Goal: Information Seeking & Learning: Learn about a topic

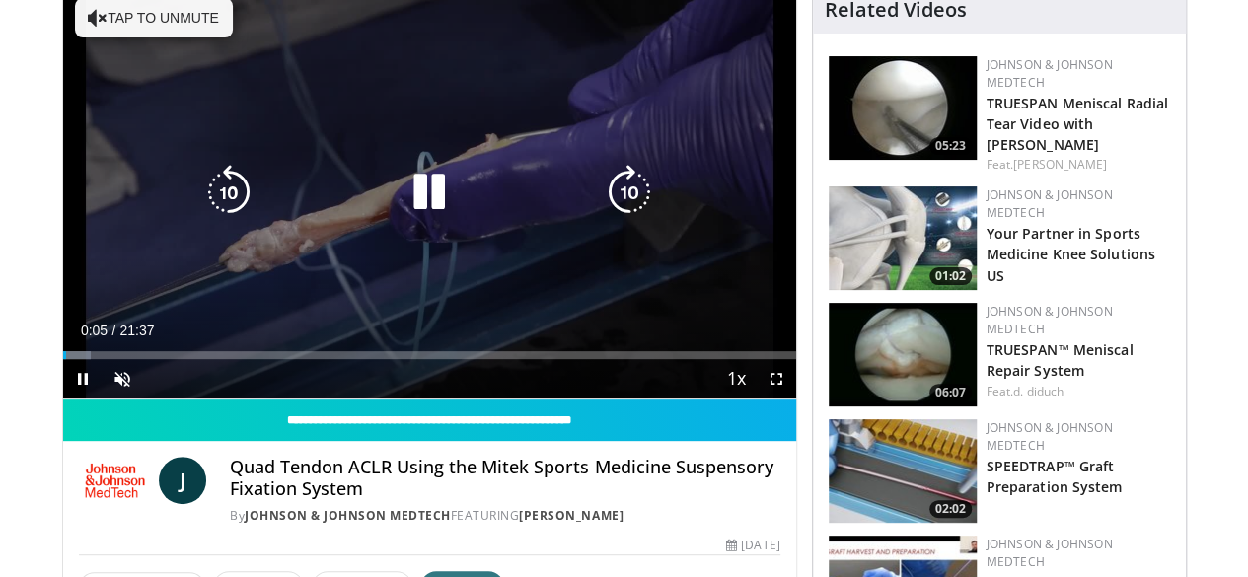
scroll to position [170, 0]
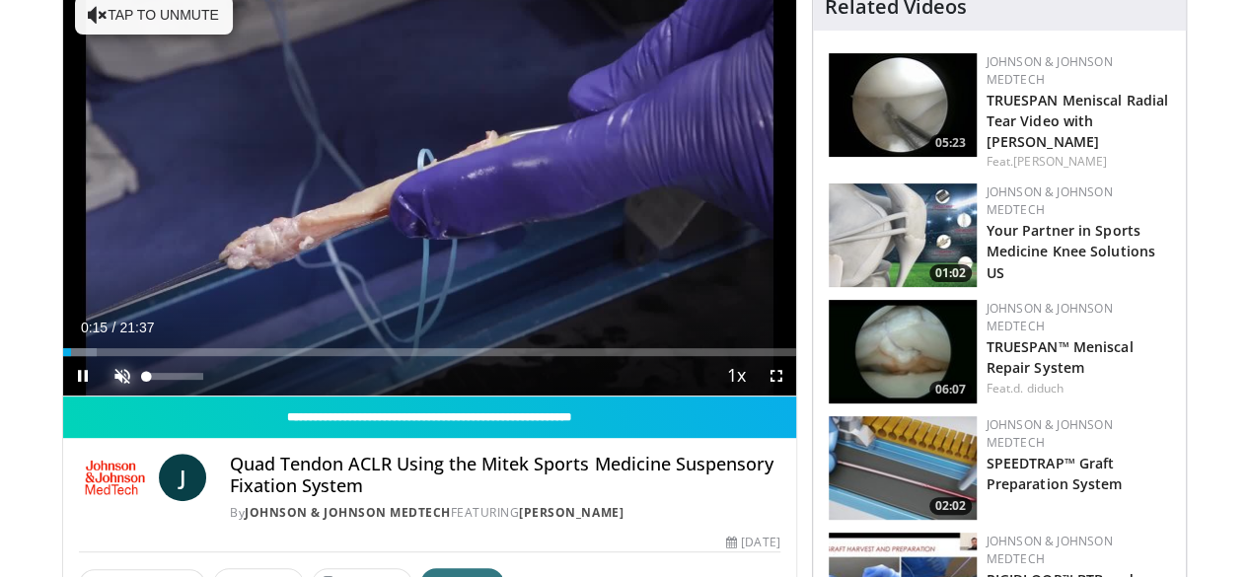
click at [103, 396] on span "Video Player" at bounding box center [122, 375] width 39 height 39
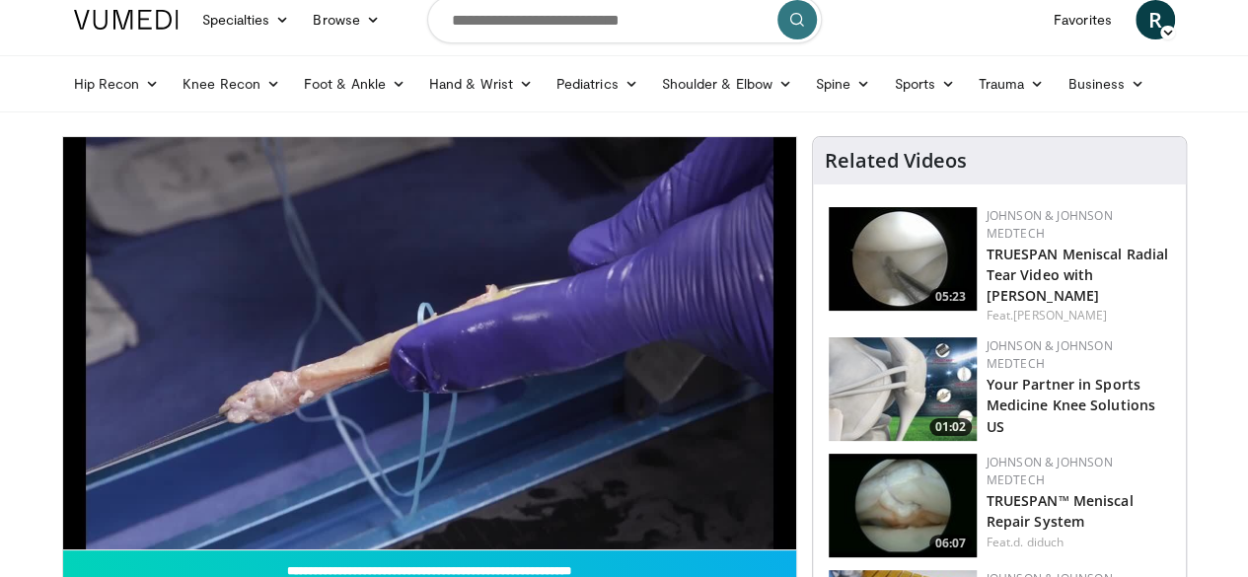
scroll to position [0, 0]
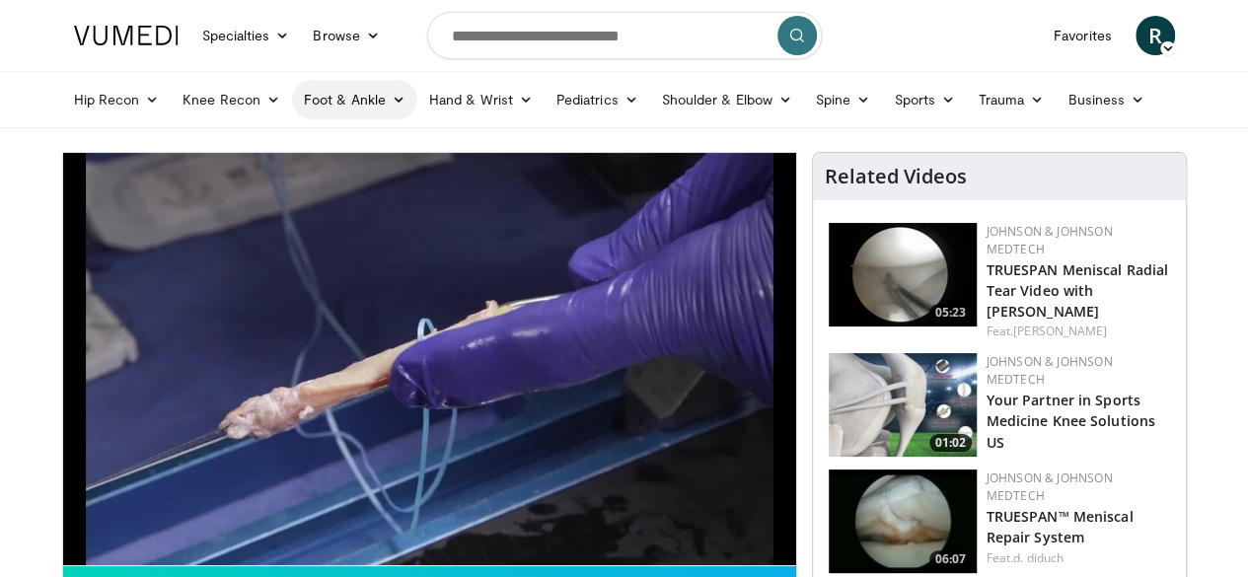
click at [301, 90] on link "Foot & Ankle" at bounding box center [354, 99] width 125 height 39
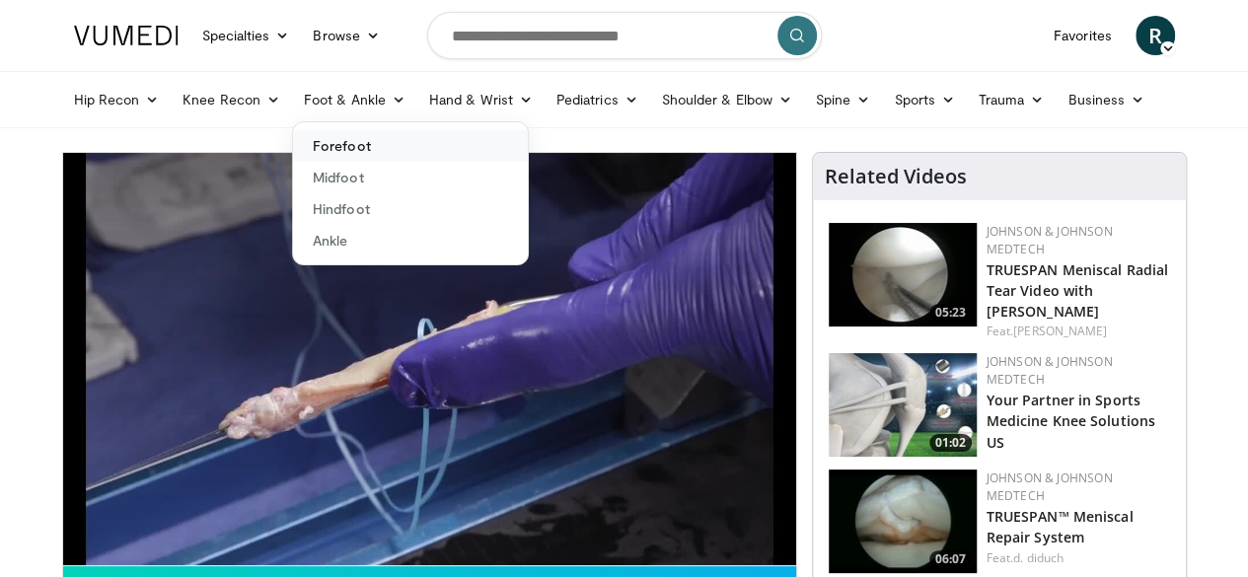
click at [301, 139] on link "Forefoot" at bounding box center [410, 146] width 235 height 32
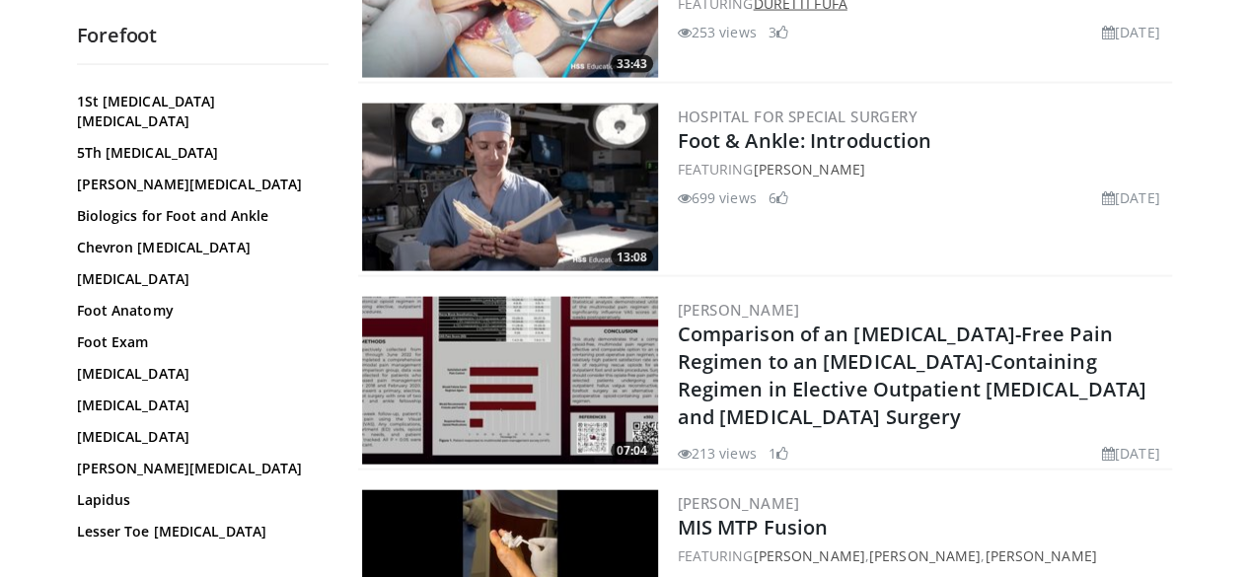
scroll to position [2098, 0]
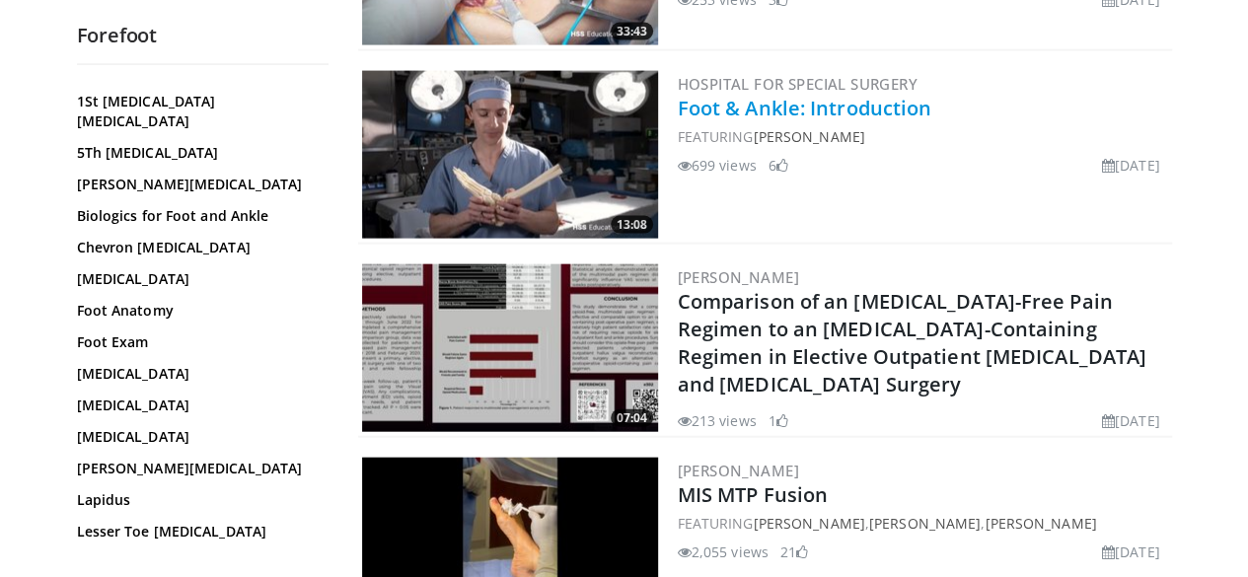
click at [772, 99] on link "Foot & Ankle: Introduction" at bounding box center [805, 108] width 255 height 27
click at [576, 151] on img at bounding box center [510, 155] width 296 height 168
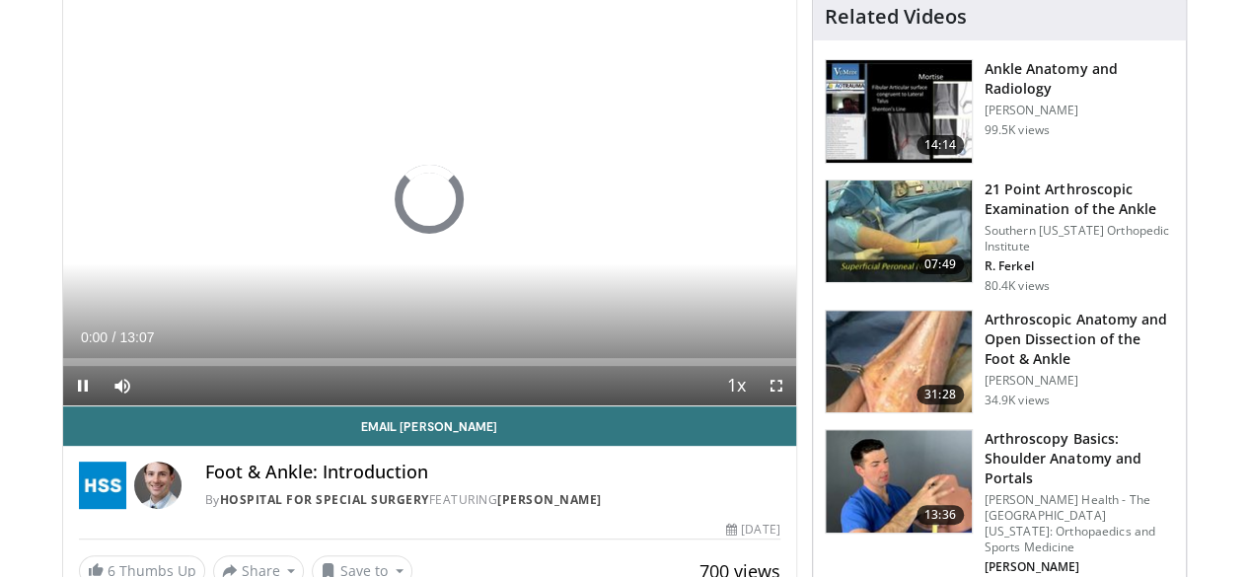
scroll to position [168, 0]
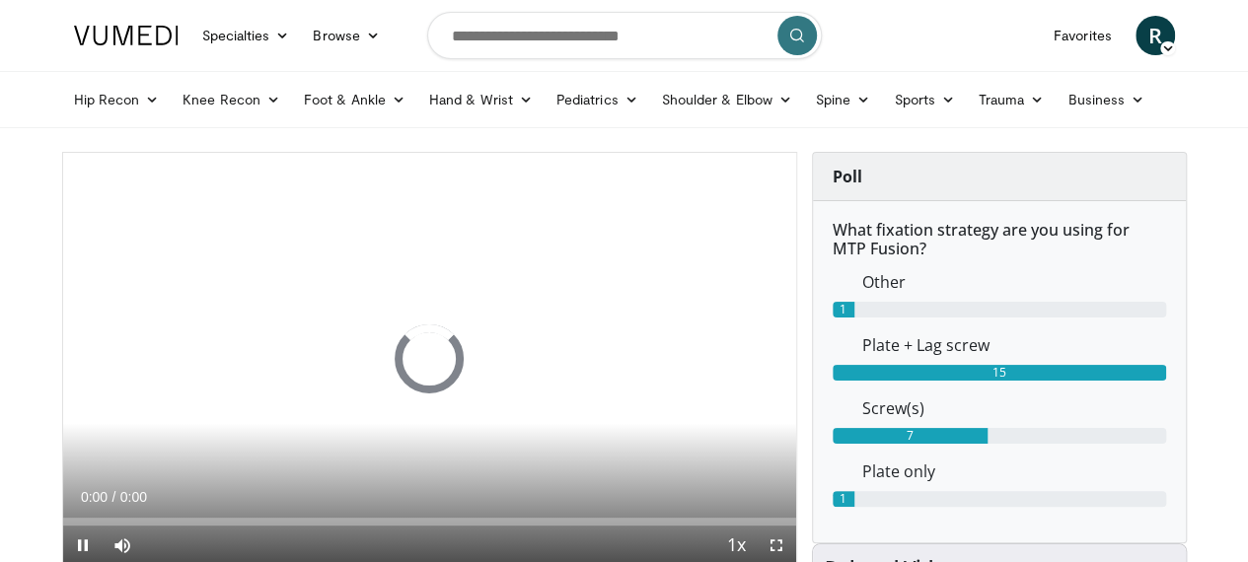
click at [404, 374] on icon "Video Player" at bounding box center [429, 358] width 55 height 55
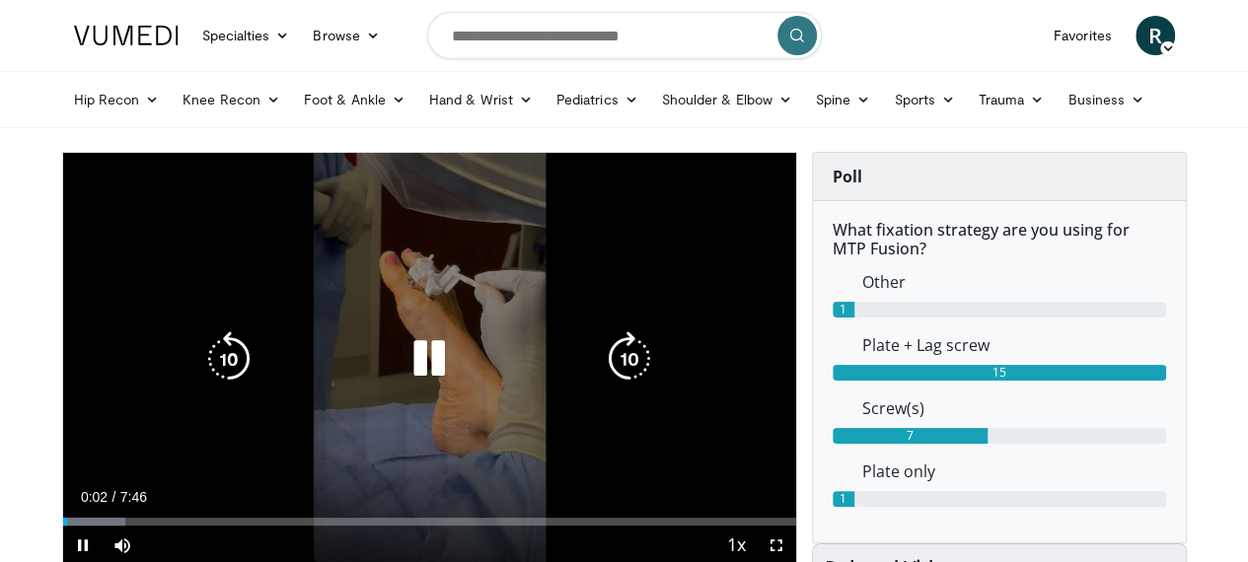
click at [406, 382] on icon "Video Player" at bounding box center [429, 358] width 55 height 55
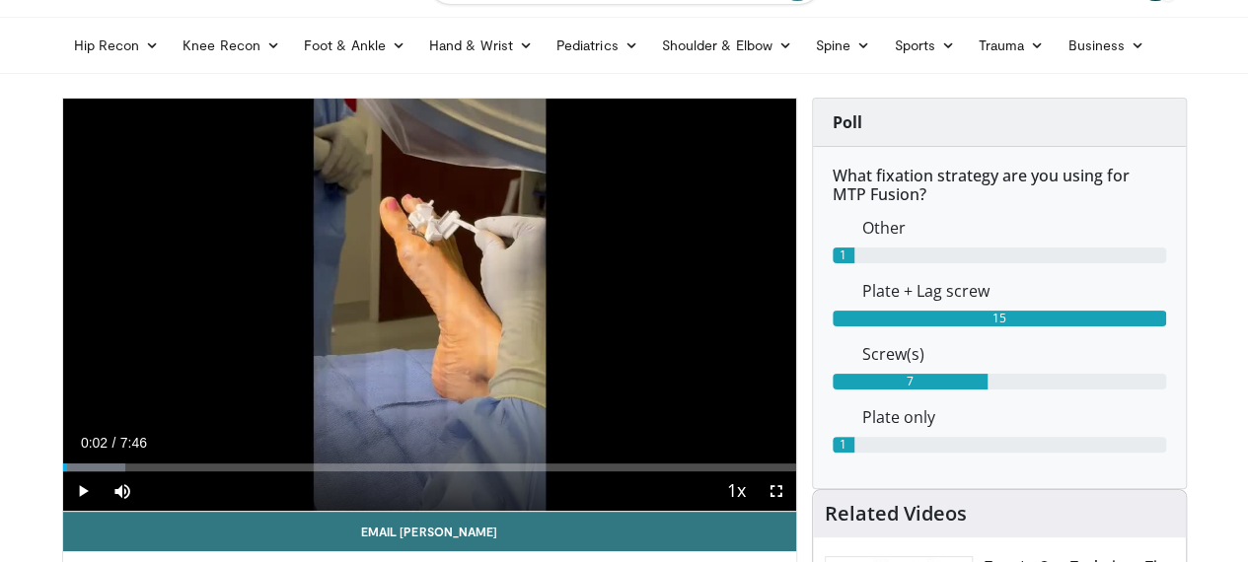
scroll to position [55, 0]
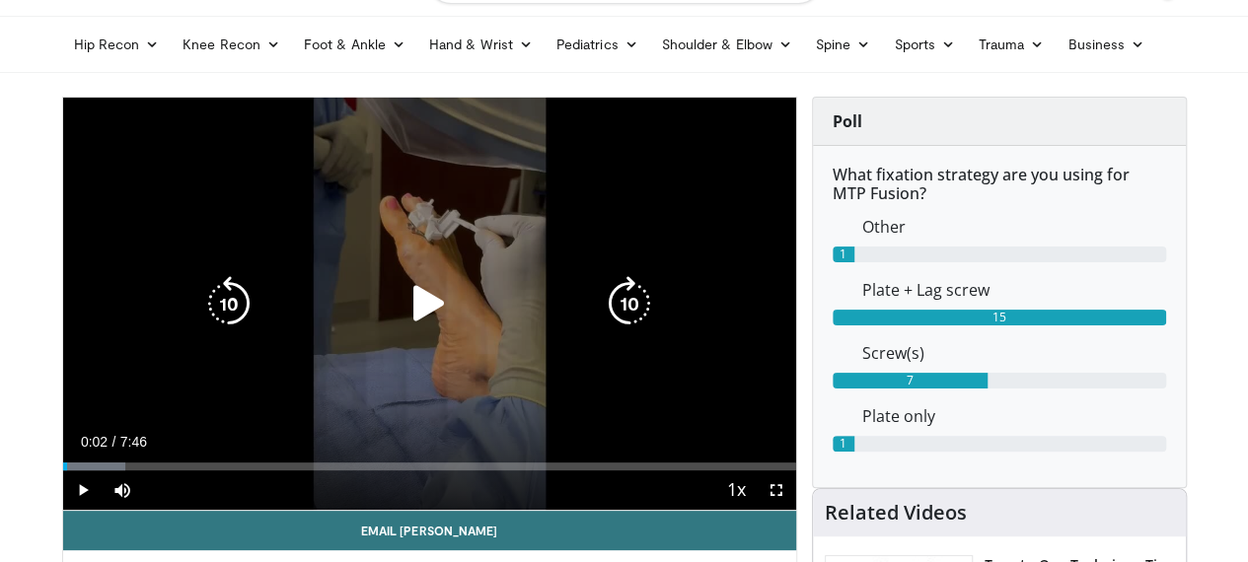
click at [404, 319] on icon "Video Player" at bounding box center [429, 303] width 55 height 55
click at [694, 244] on div "10 seconds Tap to unmute" at bounding box center [429, 304] width 733 height 412
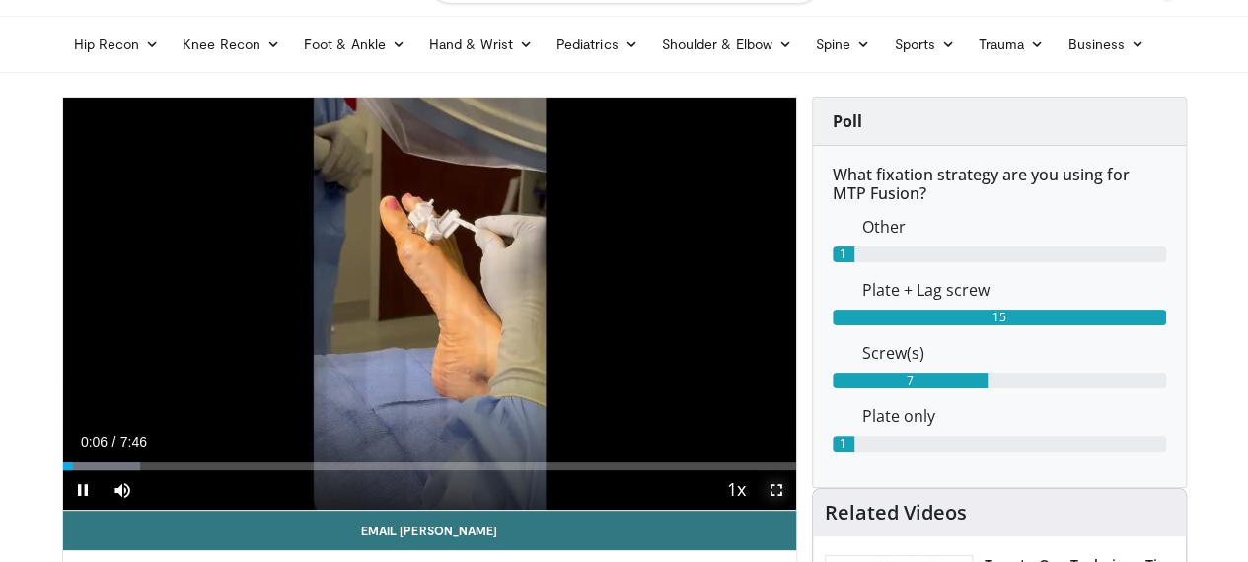
click at [795, 510] on span "Video Player" at bounding box center [776, 490] width 39 height 39
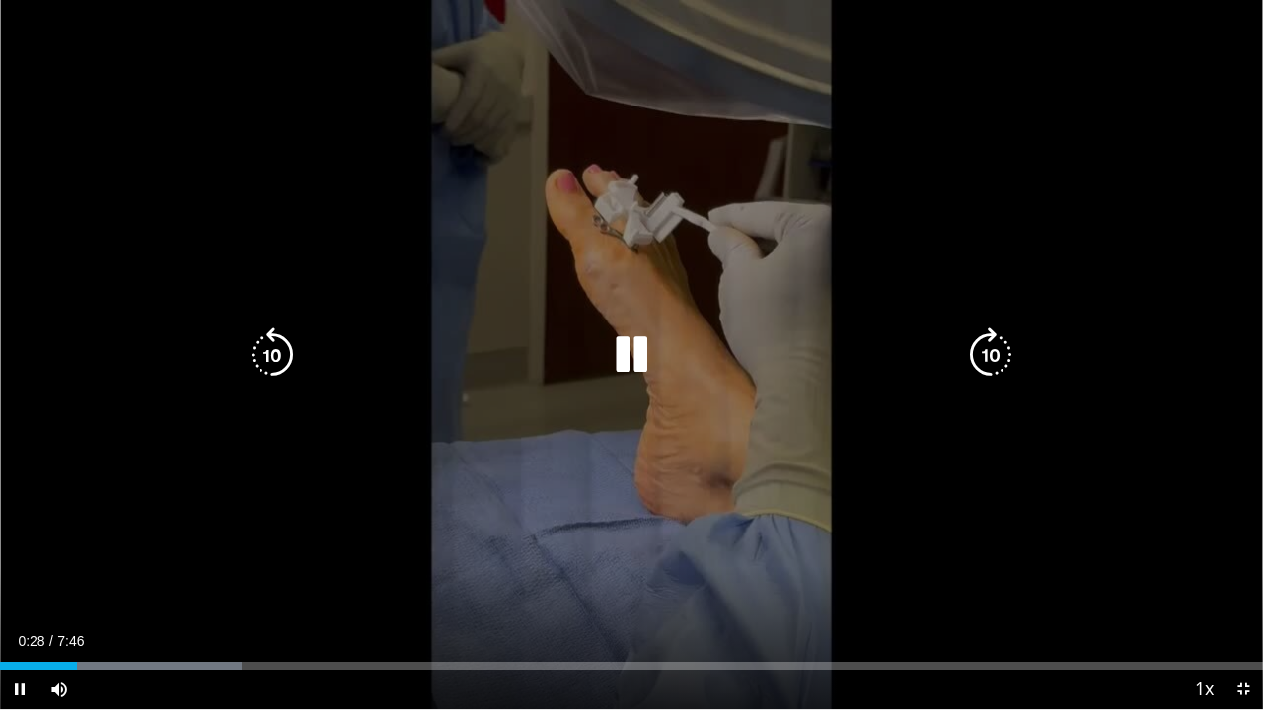
click at [617, 367] on icon "Video Player" at bounding box center [631, 355] width 55 height 55
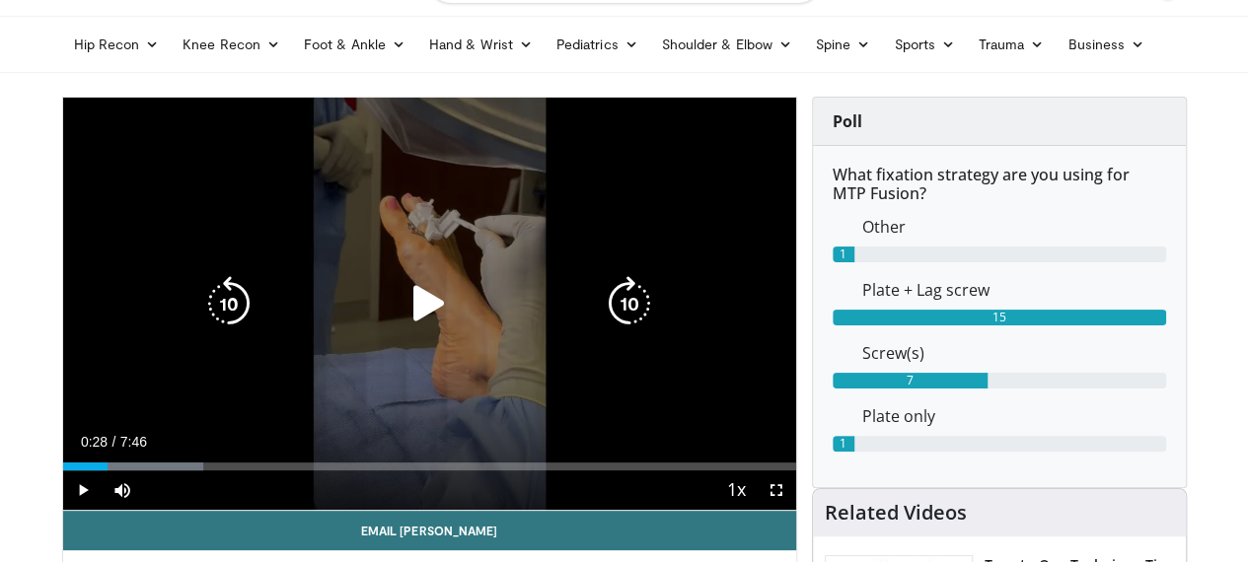
click at [466, 191] on div "10 seconds Tap to unmute" at bounding box center [429, 304] width 733 height 412
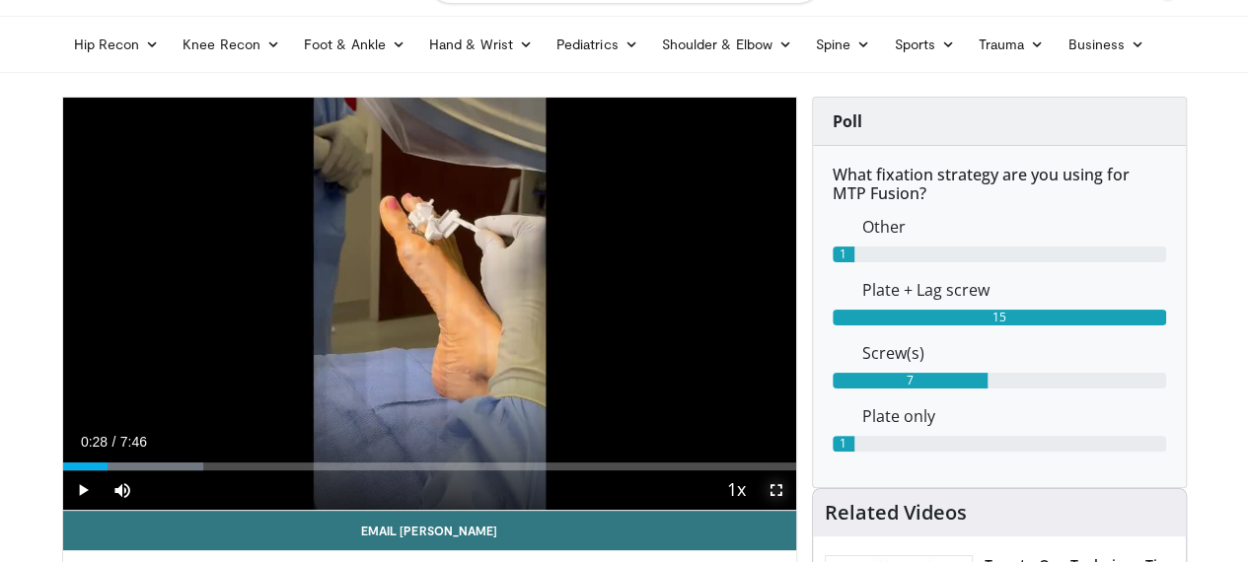
click at [796, 510] on span "Video Player" at bounding box center [776, 490] width 39 height 39
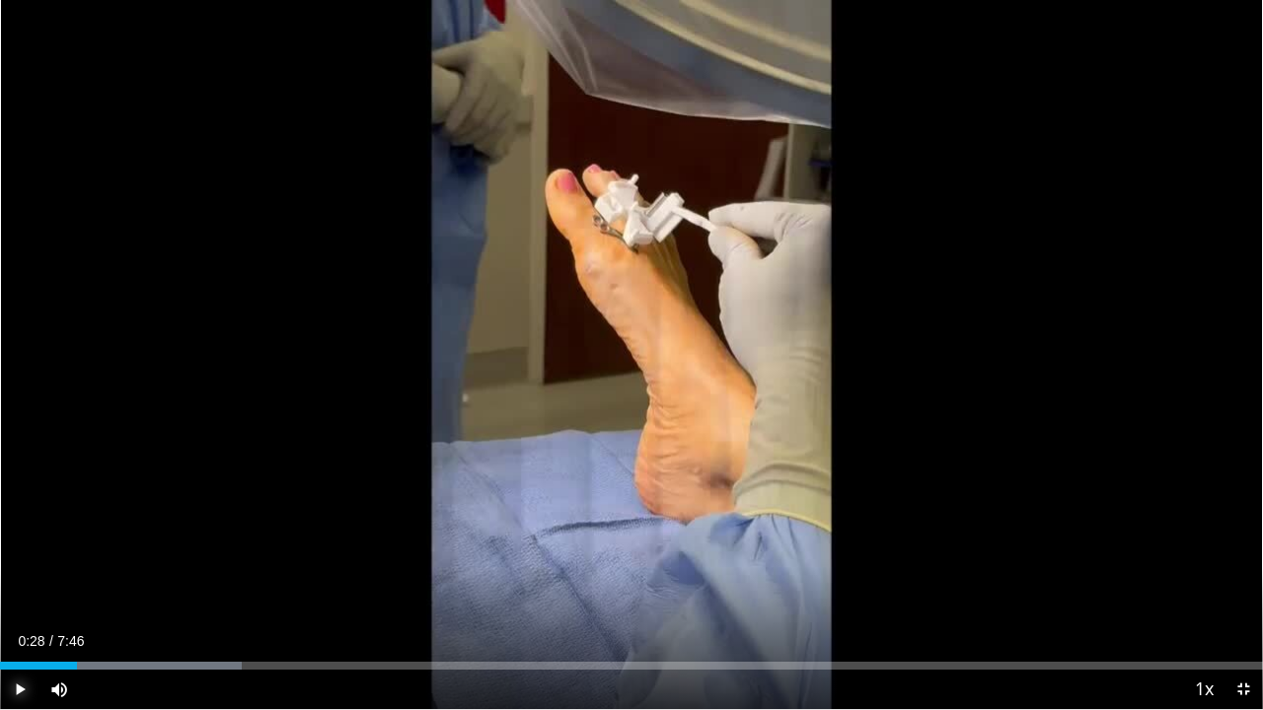
click at [15, 561] on span "Video Player" at bounding box center [19, 689] width 39 height 39
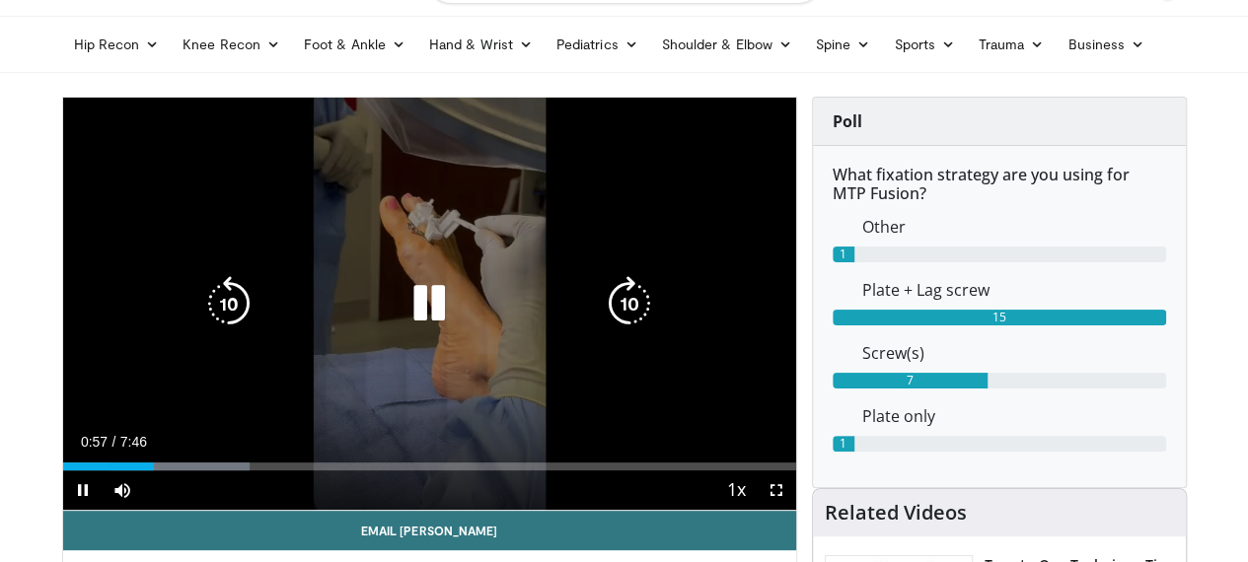
click at [414, 311] on icon "Video Player" at bounding box center [429, 303] width 55 height 55
click at [489, 210] on div "10 seconds Tap to unmute" at bounding box center [429, 304] width 733 height 412
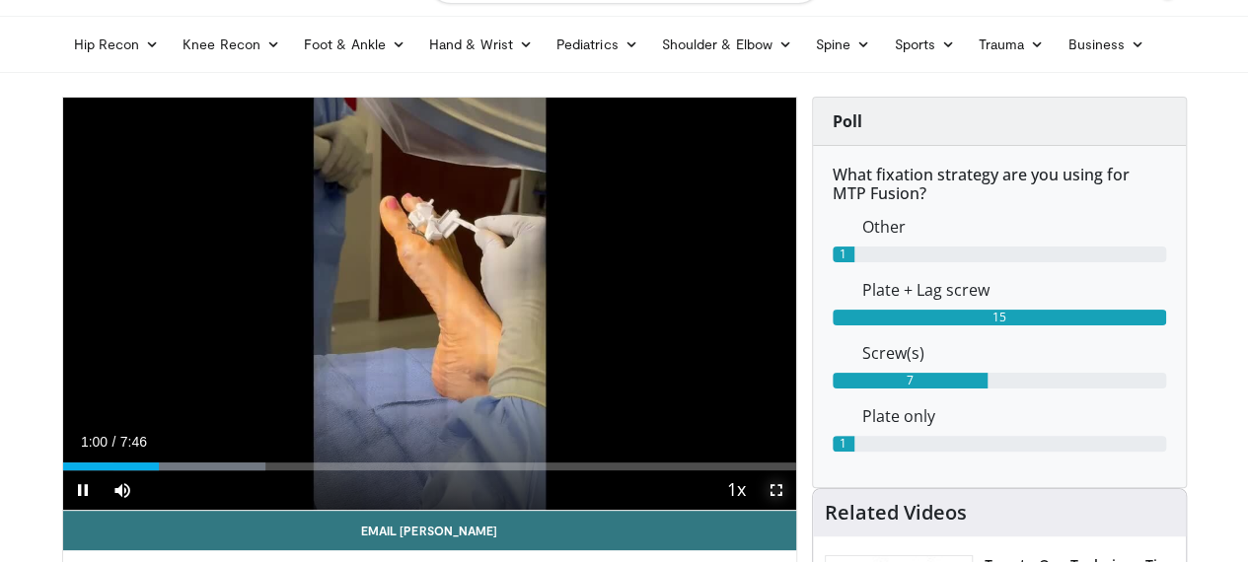
click at [796, 510] on span "Video Player" at bounding box center [776, 490] width 39 height 39
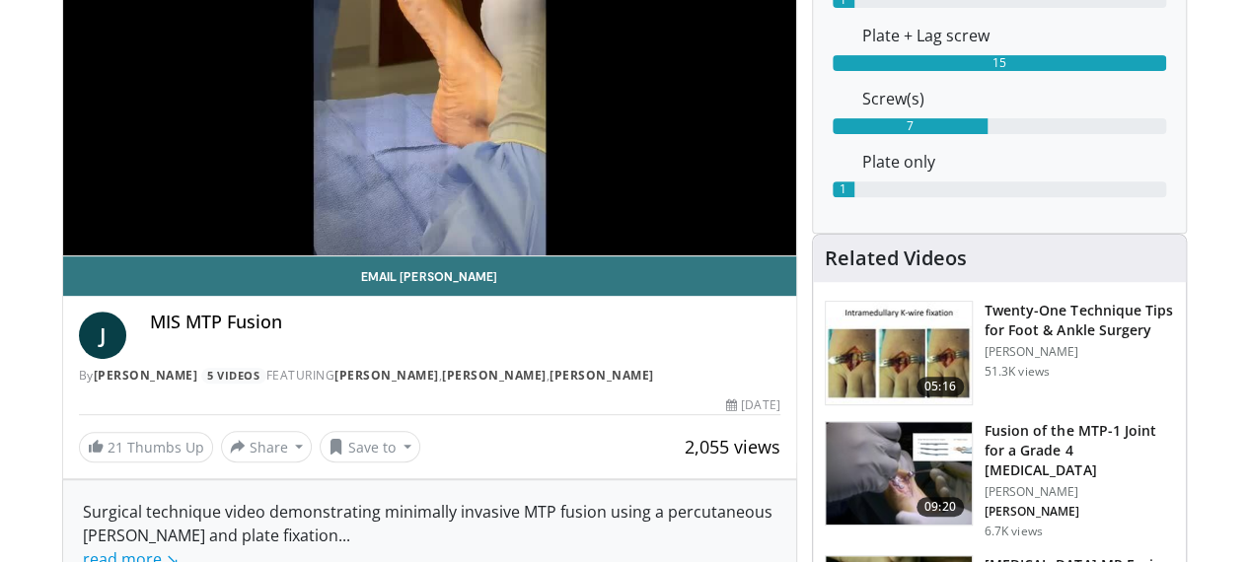
scroll to position [252, 0]
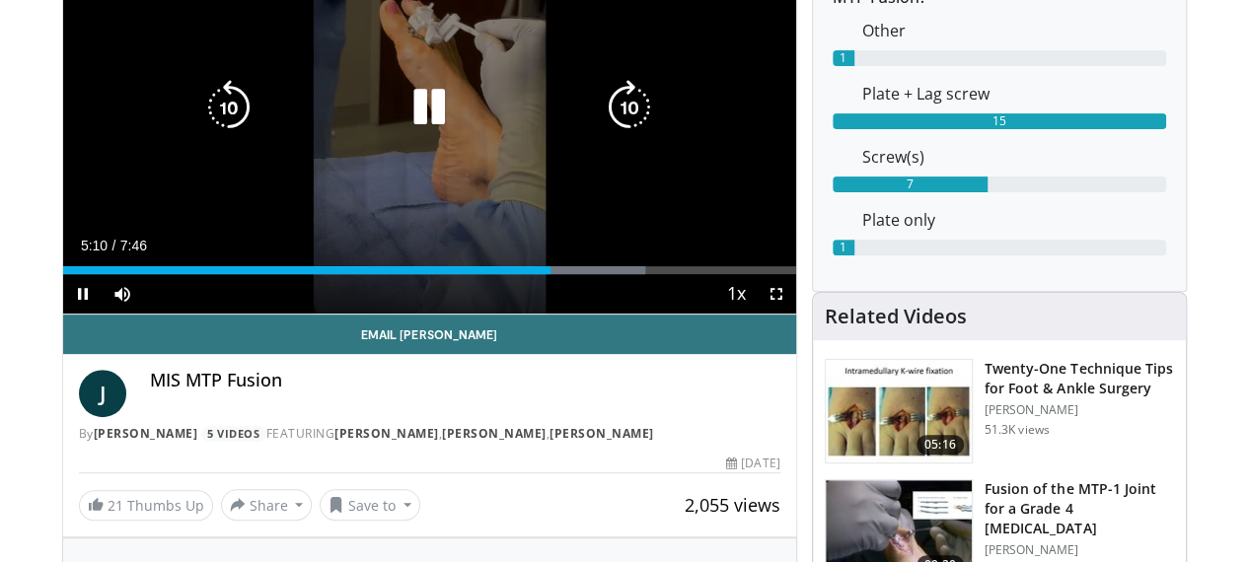
click at [404, 122] on icon "Video Player" at bounding box center [429, 107] width 55 height 55
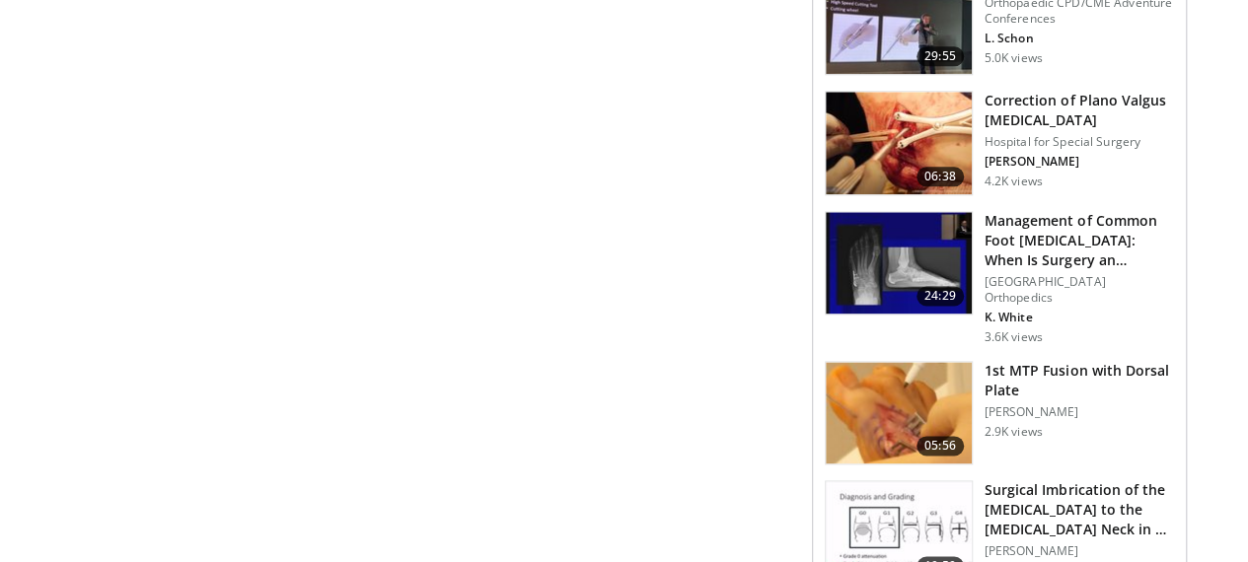
scroll to position [1146, 0]
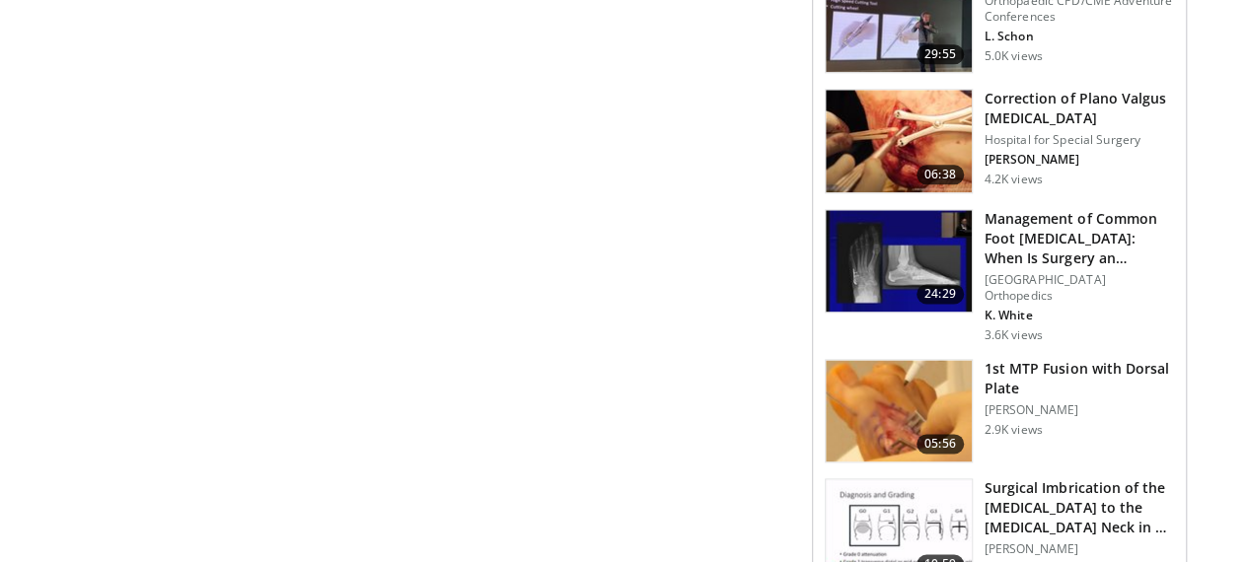
click at [898, 131] on img at bounding box center [899, 141] width 146 height 103
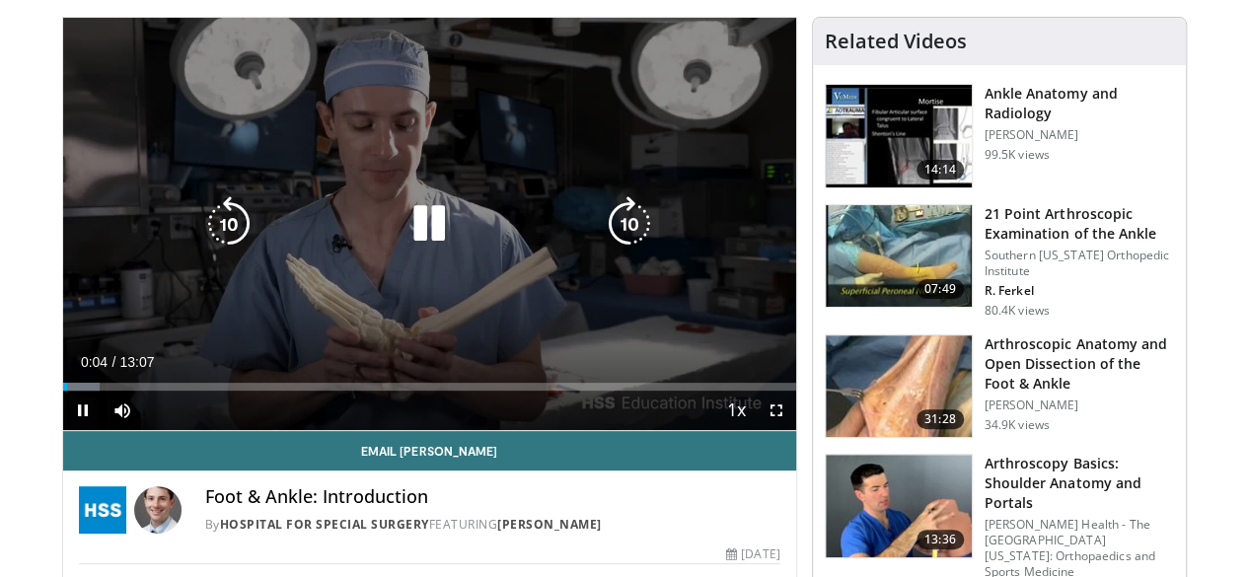
scroll to position [108, 0]
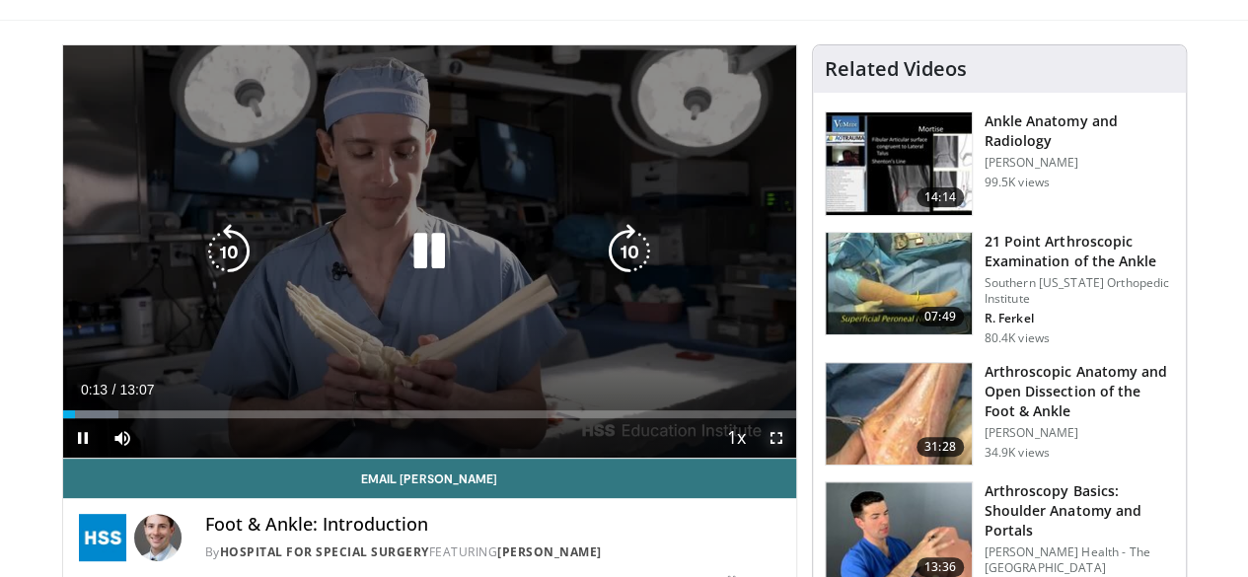
drag, startPoint x: 795, startPoint y: 478, endPoint x: 795, endPoint y: 564, distance: 85.8
click at [795, 458] on span "Video Player" at bounding box center [776, 437] width 39 height 39
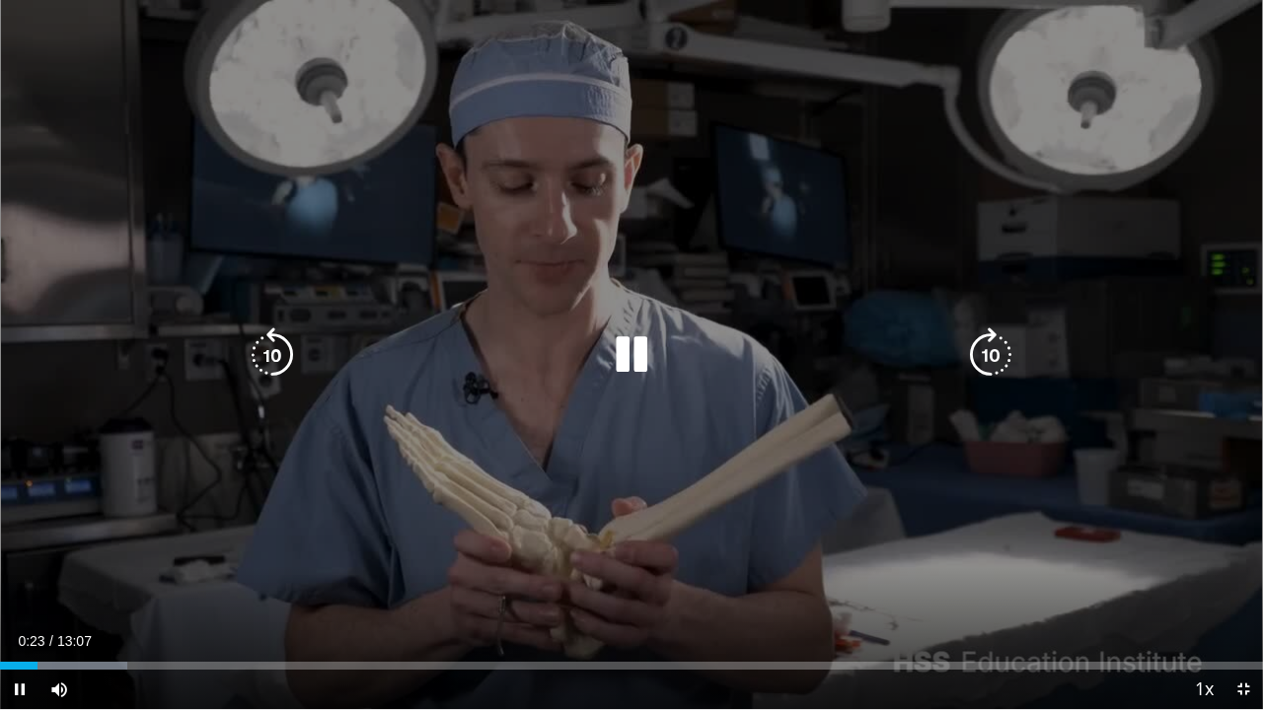
click at [618, 347] on icon "Video Player" at bounding box center [631, 355] width 55 height 55
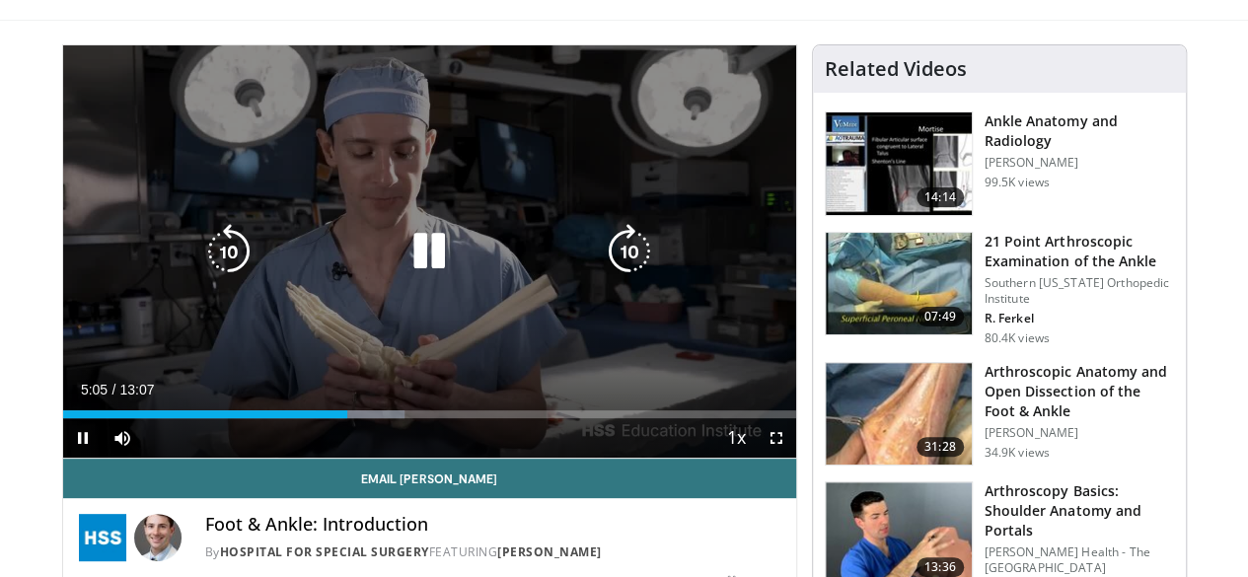
click at [527, 181] on div "20 seconds Tap to unmute" at bounding box center [429, 251] width 733 height 412
click at [538, 232] on div "20 seconds Tap to unmute" at bounding box center [429, 251] width 733 height 412
click at [418, 273] on icon "Video Player" at bounding box center [429, 251] width 55 height 55
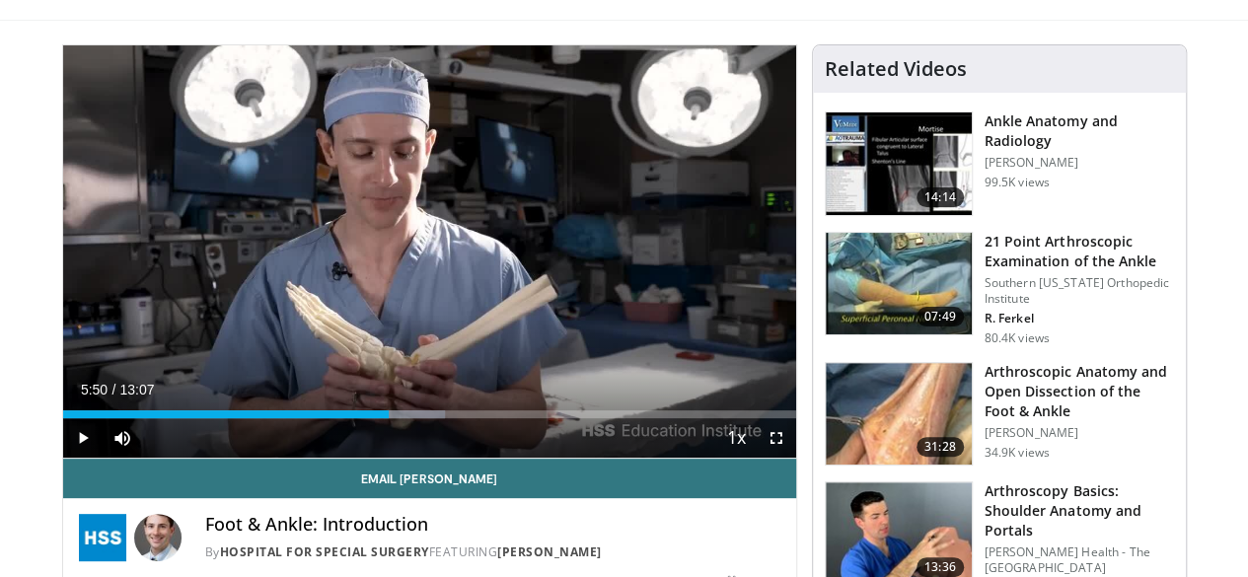
click at [527, 328] on div "20 seconds Tap to unmute" at bounding box center [429, 251] width 733 height 412
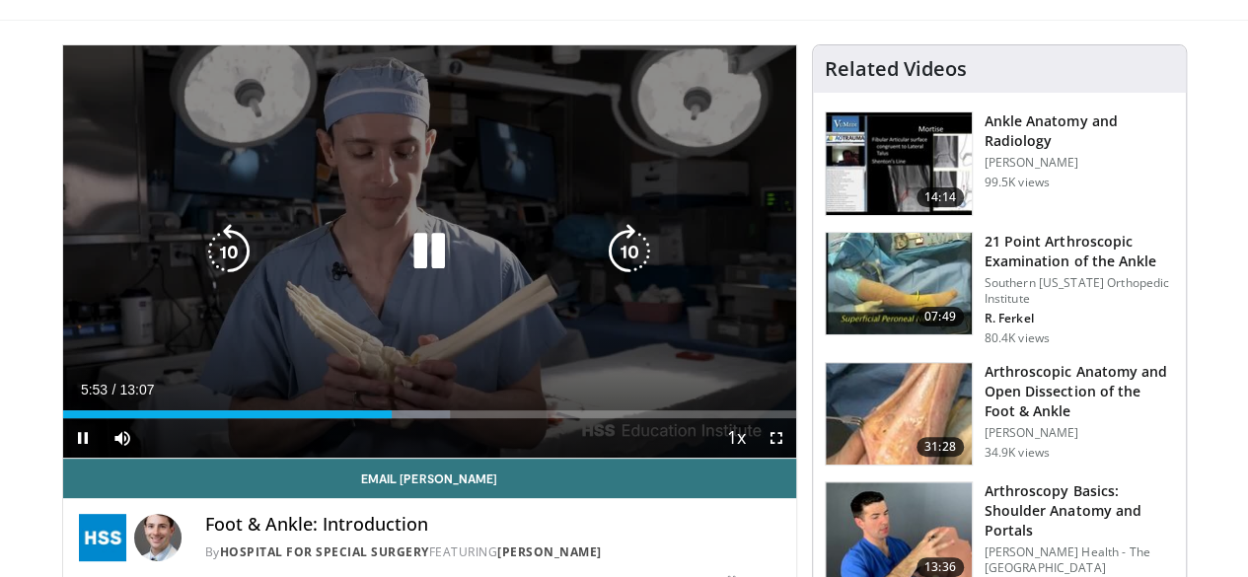
click at [408, 279] on icon "Video Player" at bounding box center [429, 251] width 55 height 55
click at [535, 221] on div "20 seconds Tap to unmute" at bounding box center [429, 251] width 733 height 412
click at [371, 256] on div "Video Player" at bounding box center [429, 251] width 440 height 39
click at [403, 257] on icon "Video Player" at bounding box center [429, 251] width 55 height 55
click at [443, 222] on div "20 seconds Tap to unmute" at bounding box center [429, 251] width 733 height 412
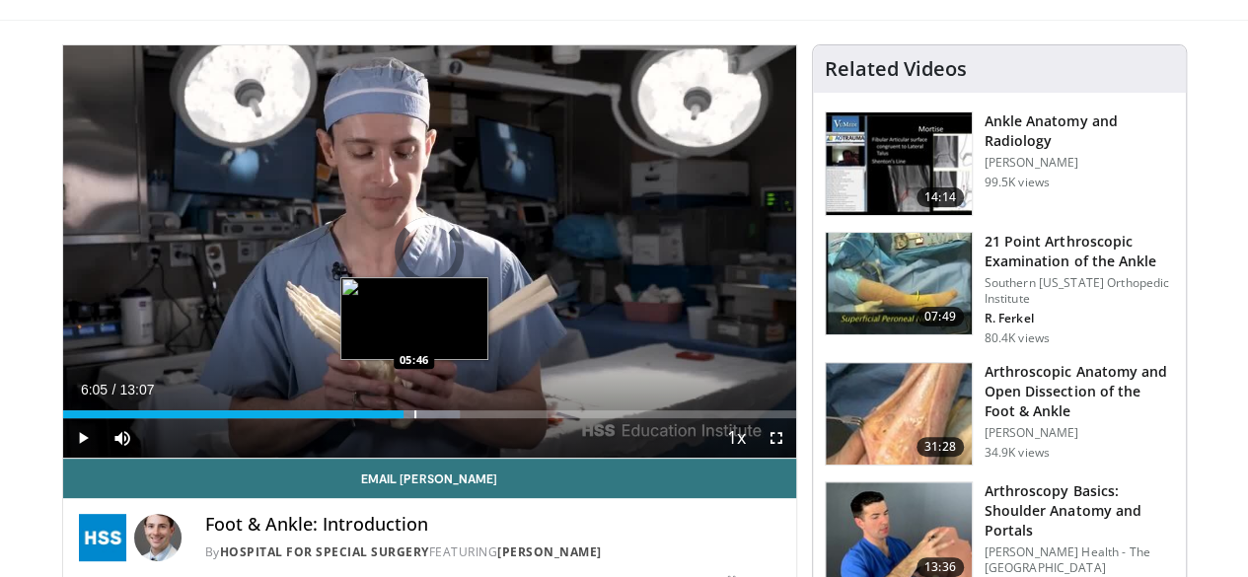
click at [363, 418] on div "Loaded : 54.14% 05:46 05:46" at bounding box center [429, 409] width 733 height 19
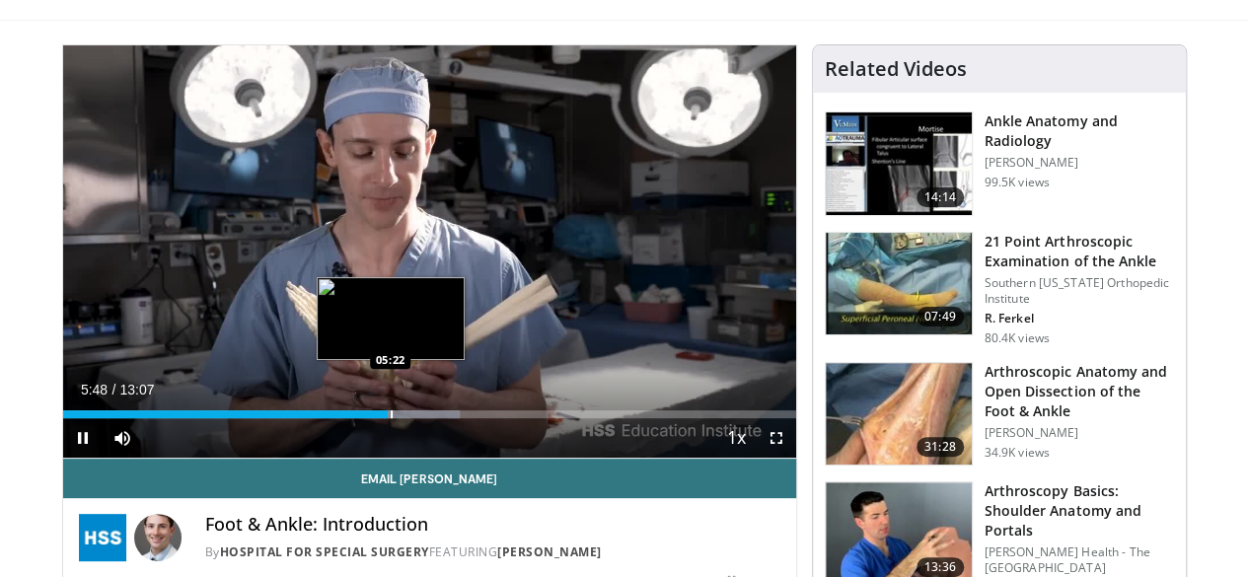
click at [339, 418] on div "Loaded : 54.14% 05:49 05:22" at bounding box center [429, 409] width 733 height 19
click at [381, 418] on div "Progress Bar" at bounding box center [382, 414] width 2 height 8
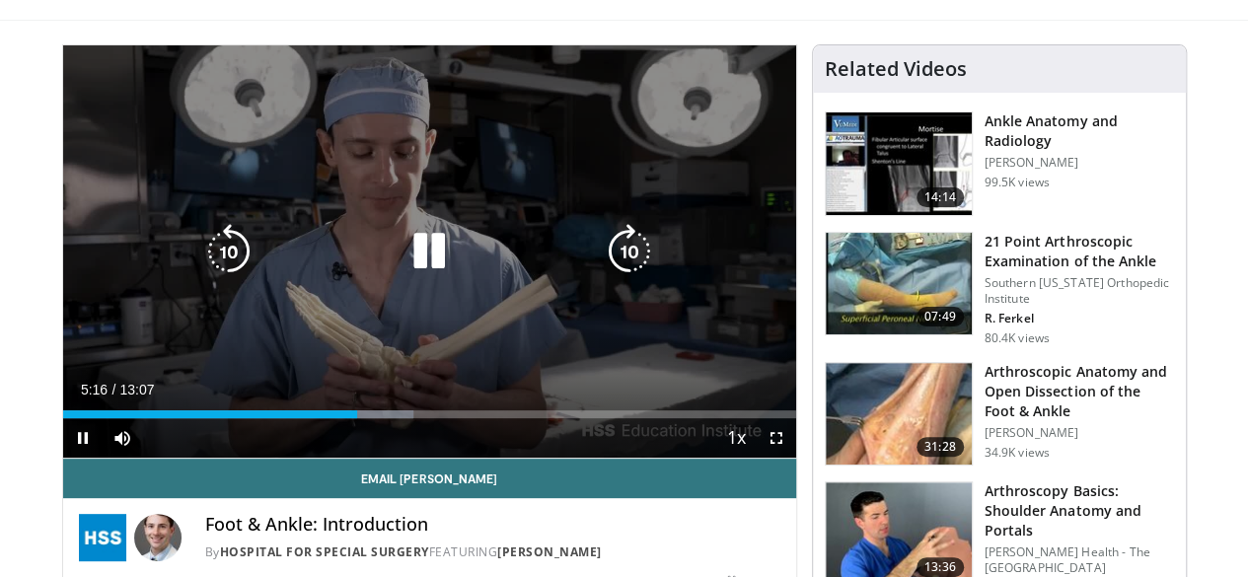
click at [420, 269] on icon "Video Player" at bounding box center [429, 251] width 55 height 55
click at [436, 189] on div "20 seconds Tap to unmute" at bounding box center [429, 251] width 733 height 412
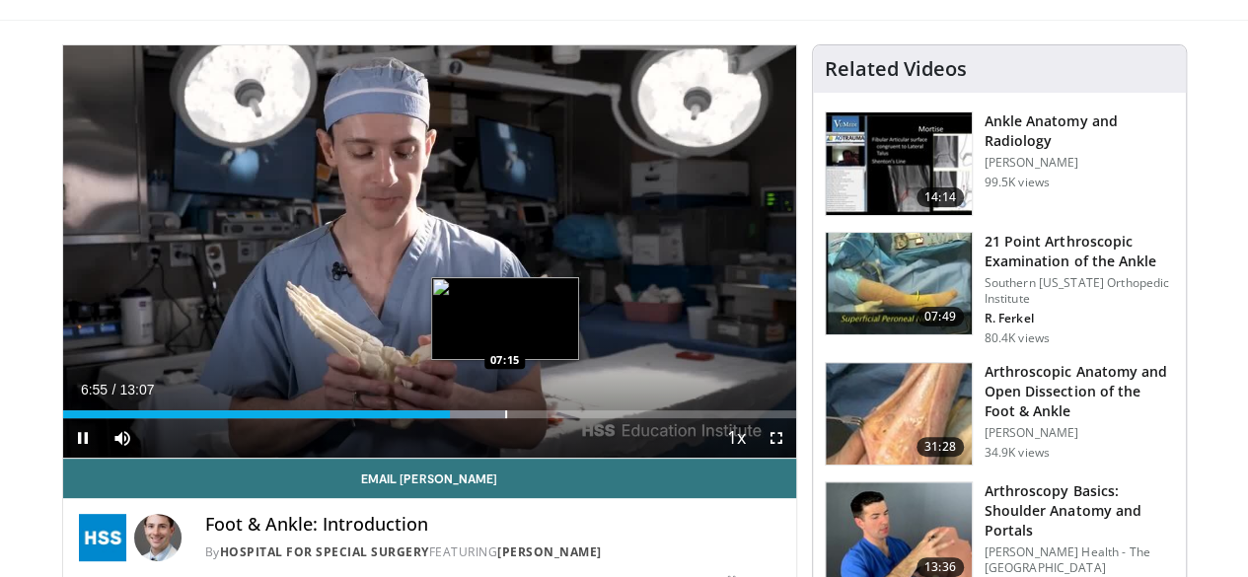
click at [455, 418] on div "Loaded : 60.43% 06:56 07:15" at bounding box center [429, 409] width 733 height 19
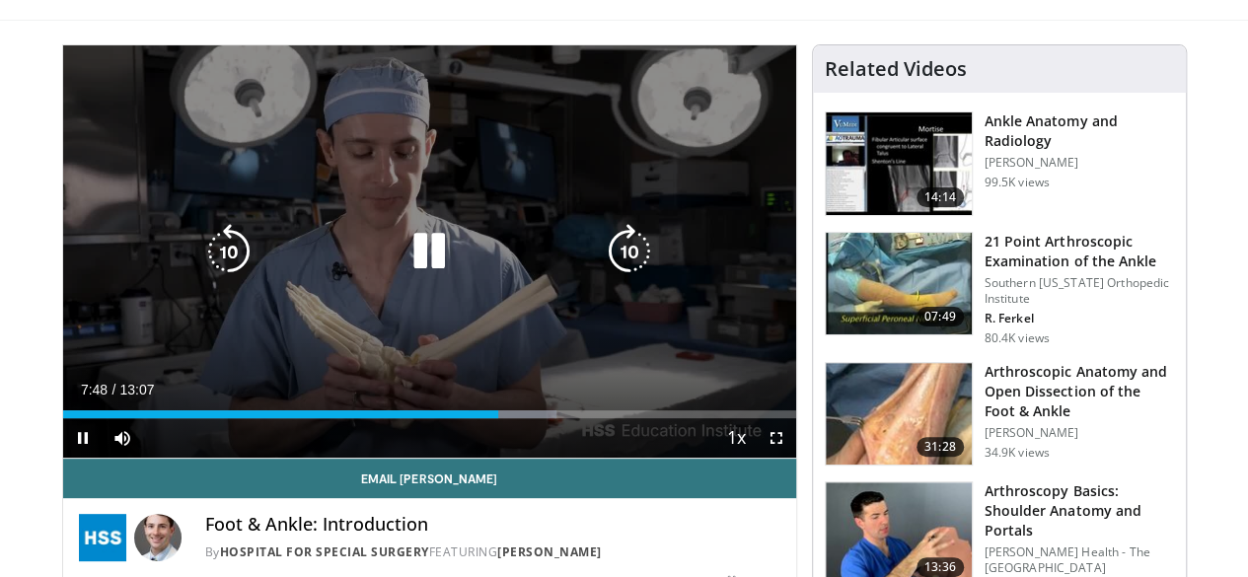
click at [279, 240] on div "20 seconds Tap to unmute" at bounding box center [429, 251] width 733 height 412
click at [410, 260] on icon "Video Player" at bounding box center [429, 251] width 55 height 55
click at [411, 271] on icon "Video Player" at bounding box center [429, 251] width 55 height 55
click at [415, 263] on icon "Video Player" at bounding box center [429, 251] width 55 height 55
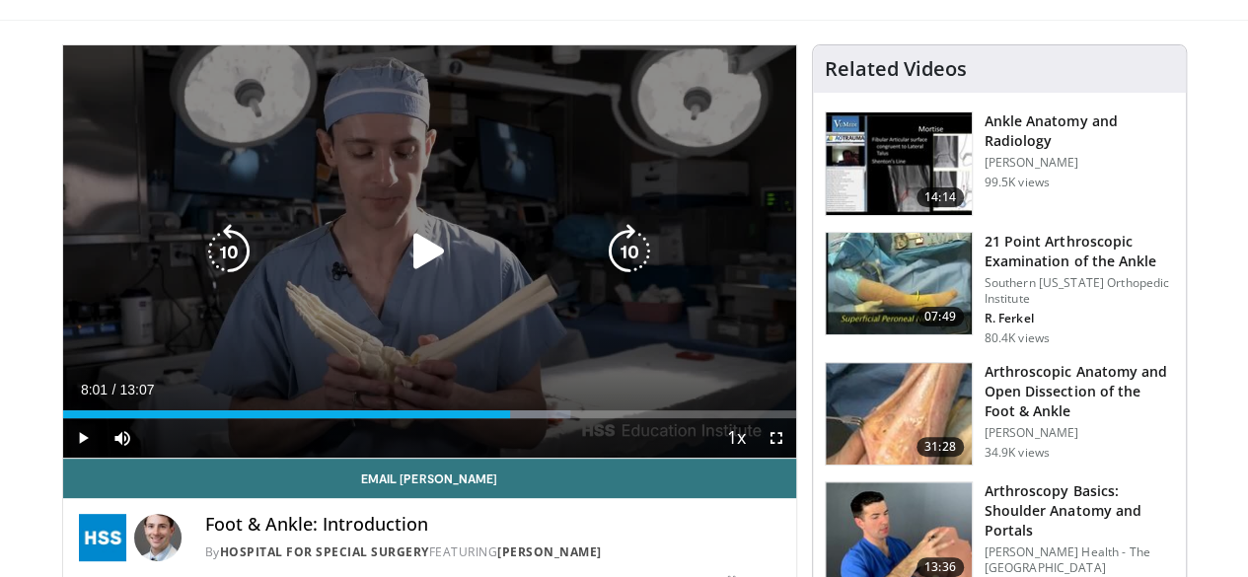
click at [415, 263] on icon "Video Player" at bounding box center [429, 251] width 55 height 55
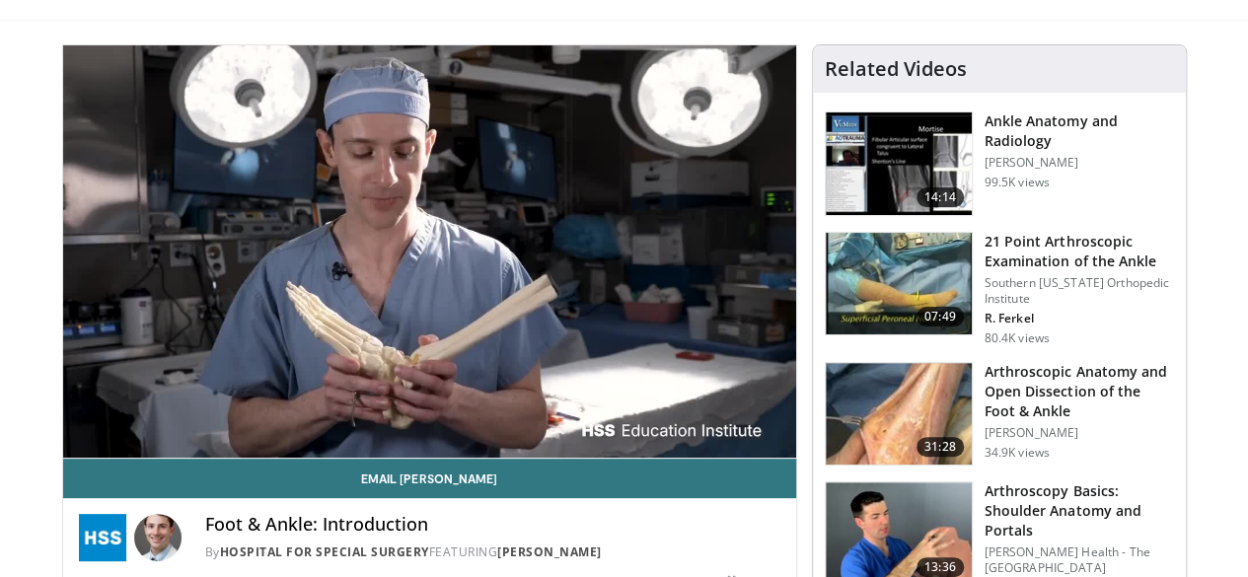
click at [415, 263] on div "20 seconds Tap to unmute" at bounding box center [429, 251] width 733 height 412
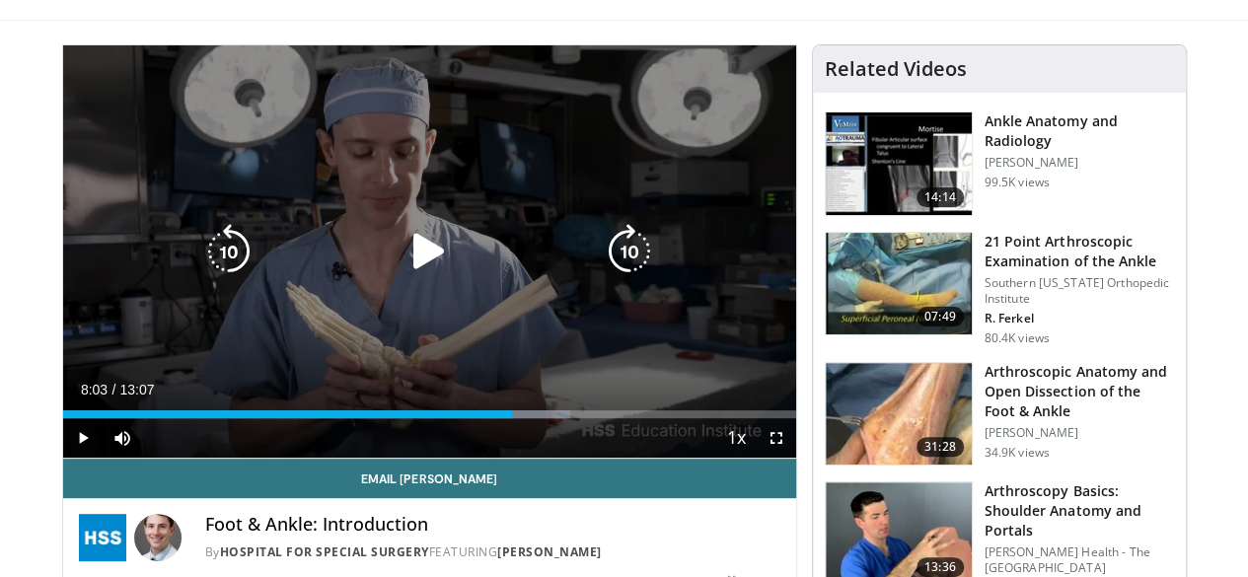
click at [408, 266] on icon "Video Player" at bounding box center [429, 251] width 55 height 55
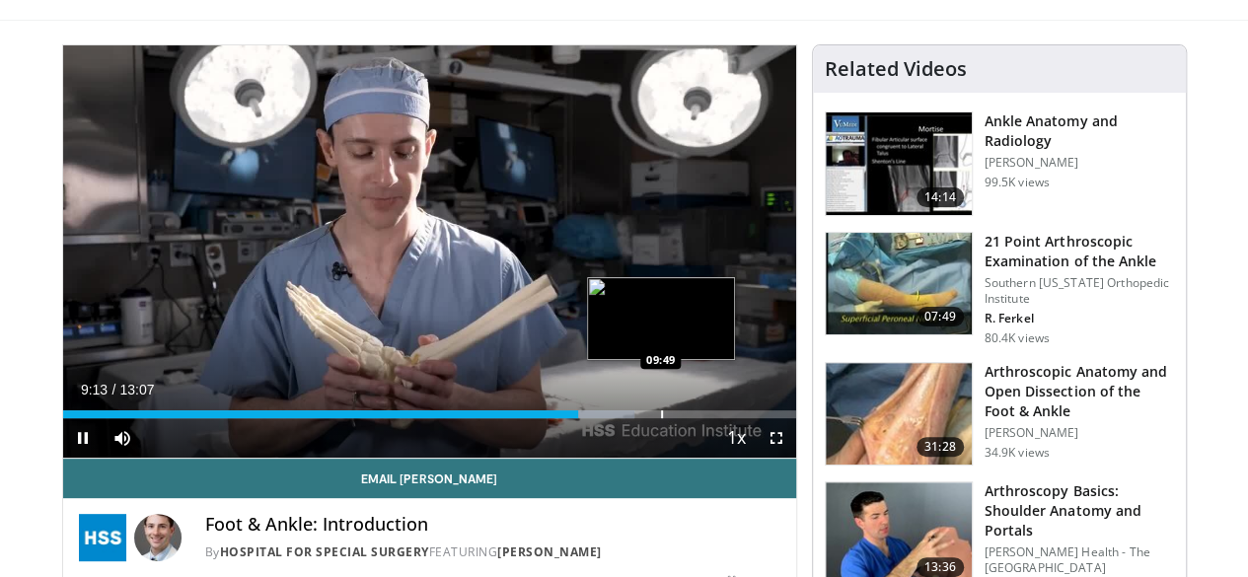
click at [661, 418] on div "Progress Bar" at bounding box center [662, 414] width 2 height 8
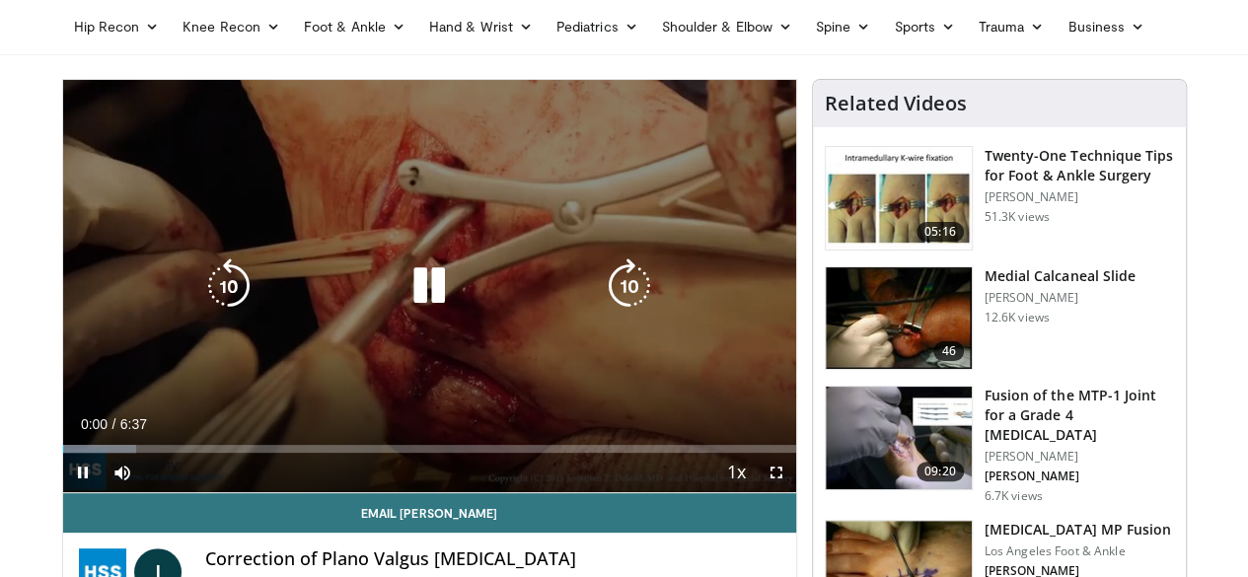
scroll to position [74, 0]
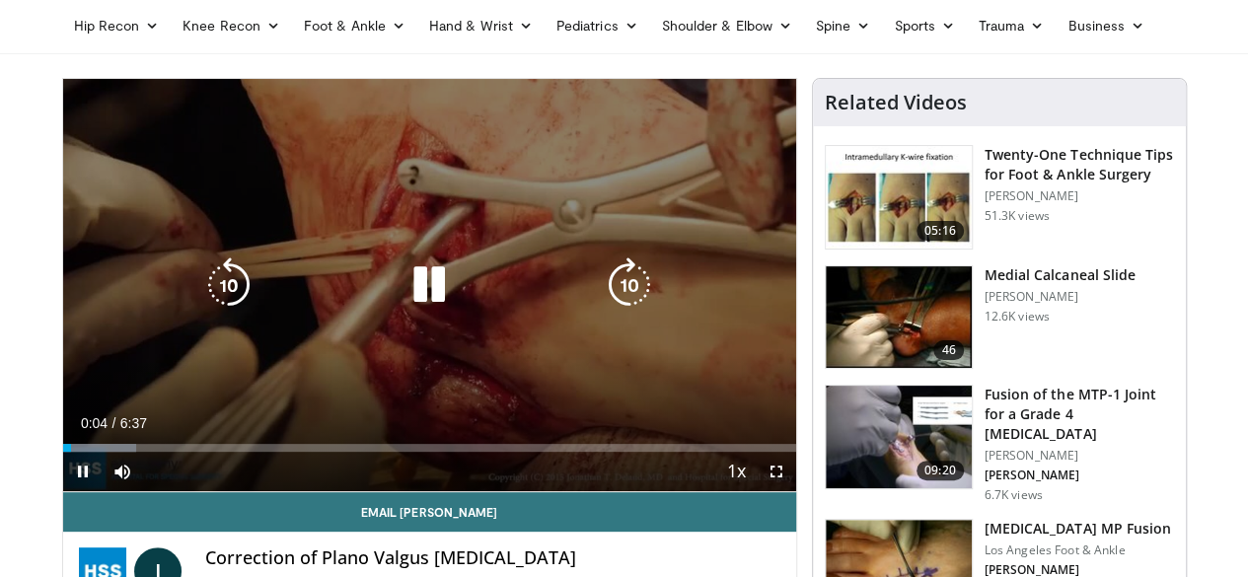
click at [405, 295] on icon "Video Player" at bounding box center [429, 284] width 55 height 55
click at [448, 221] on div "10 seconds Tap to unmute" at bounding box center [429, 285] width 733 height 412
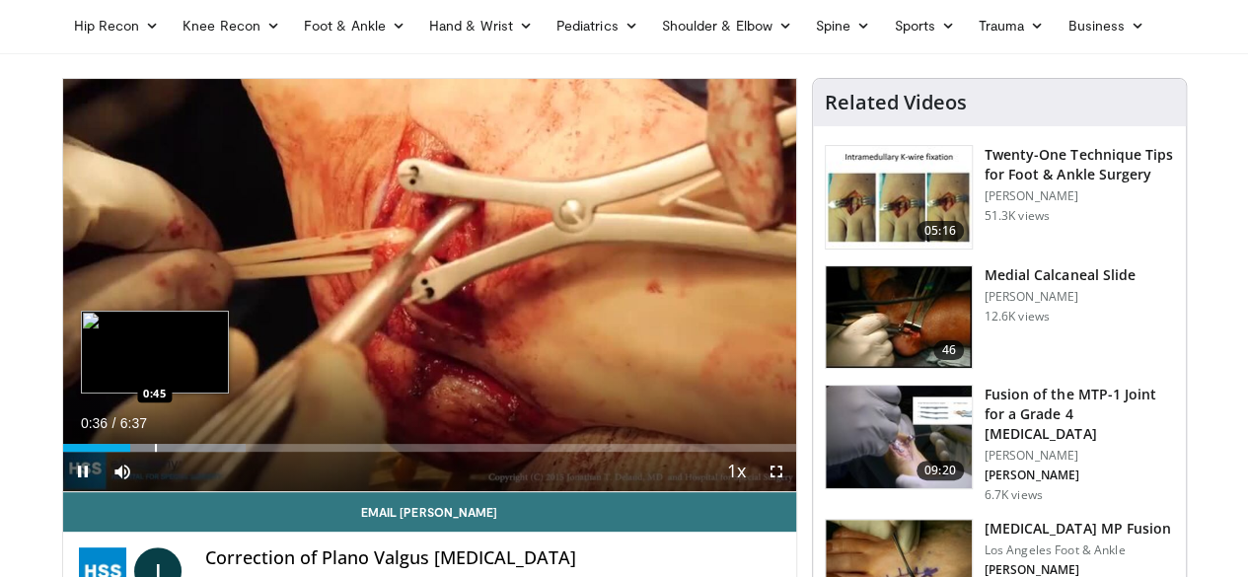
click at [105, 452] on div "Loaded : 24.95% 0:36 0:45" at bounding box center [429, 442] width 733 height 19
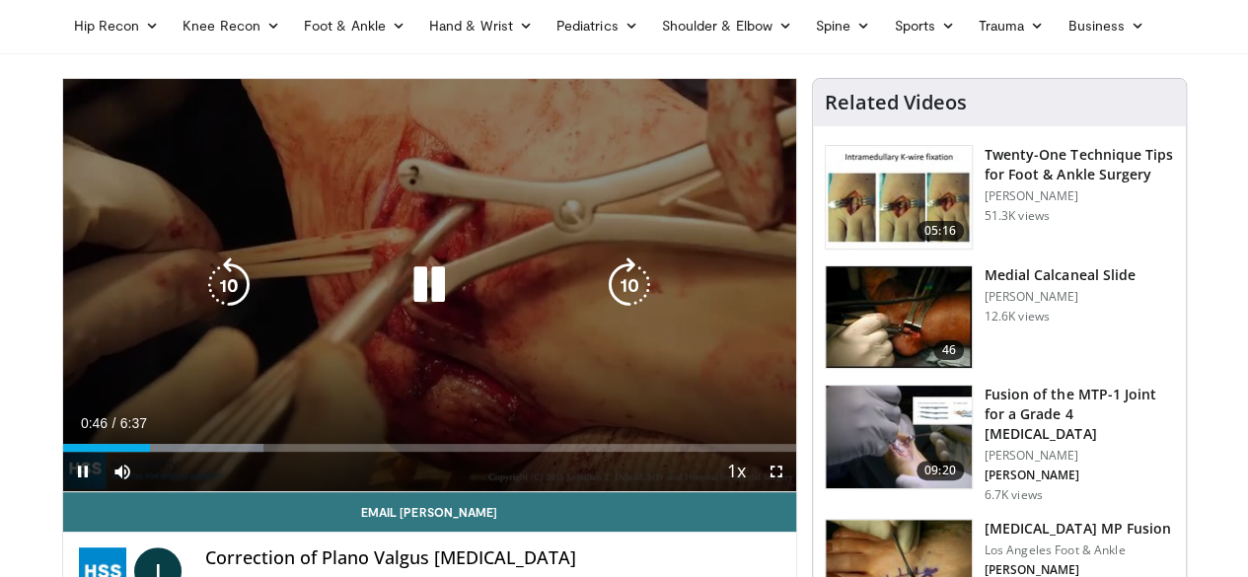
click at [424, 313] on icon "Video Player" at bounding box center [429, 284] width 55 height 55
click at [425, 313] on icon "Video Player" at bounding box center [429, 284] width 55 height 55
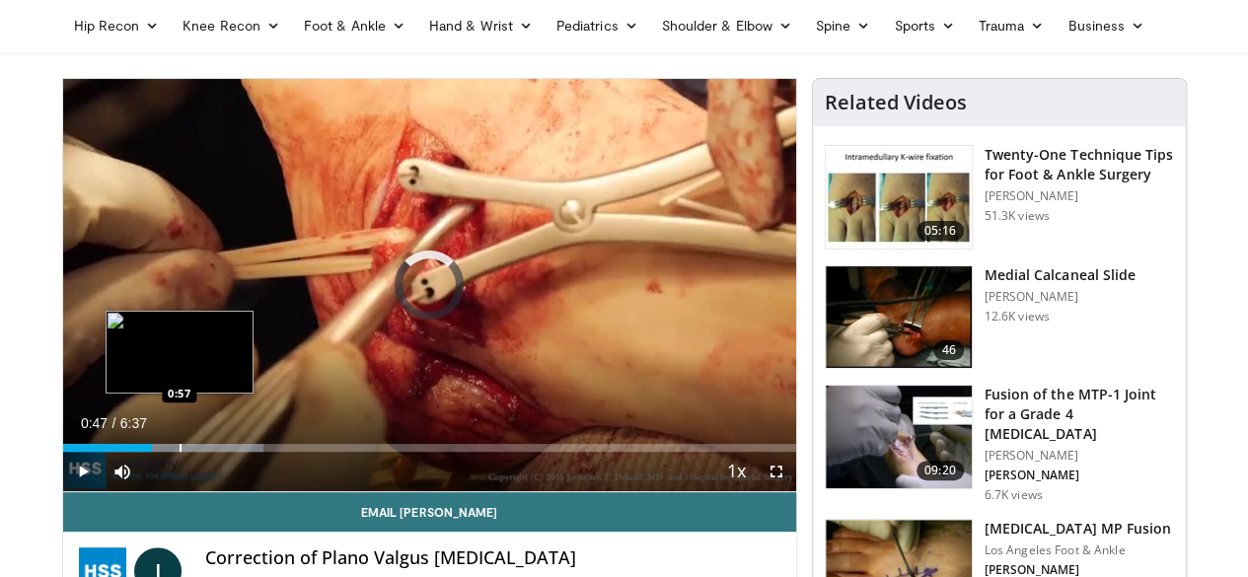
click at [180, 452] on div "Progress Bar" at bounding box center [181, 448] width 2 height 8
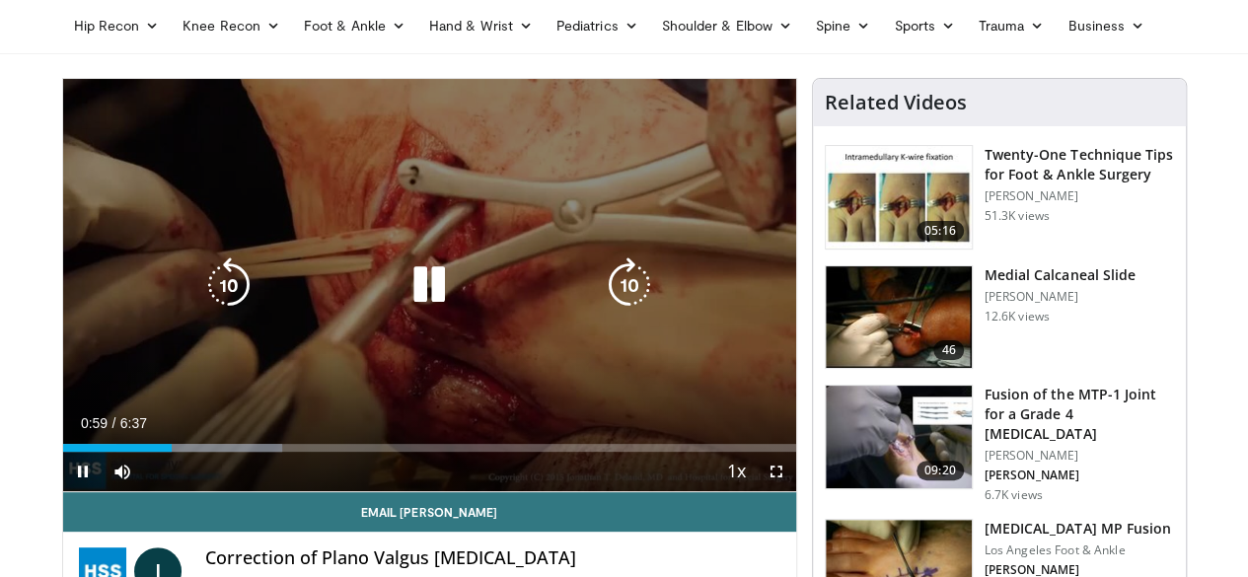
click at [408, 303] on icon "Video Player" at bounding box center [429, 284] width 55 height 55
